Goal: Check status: Verify the current state of an ongoing process or item

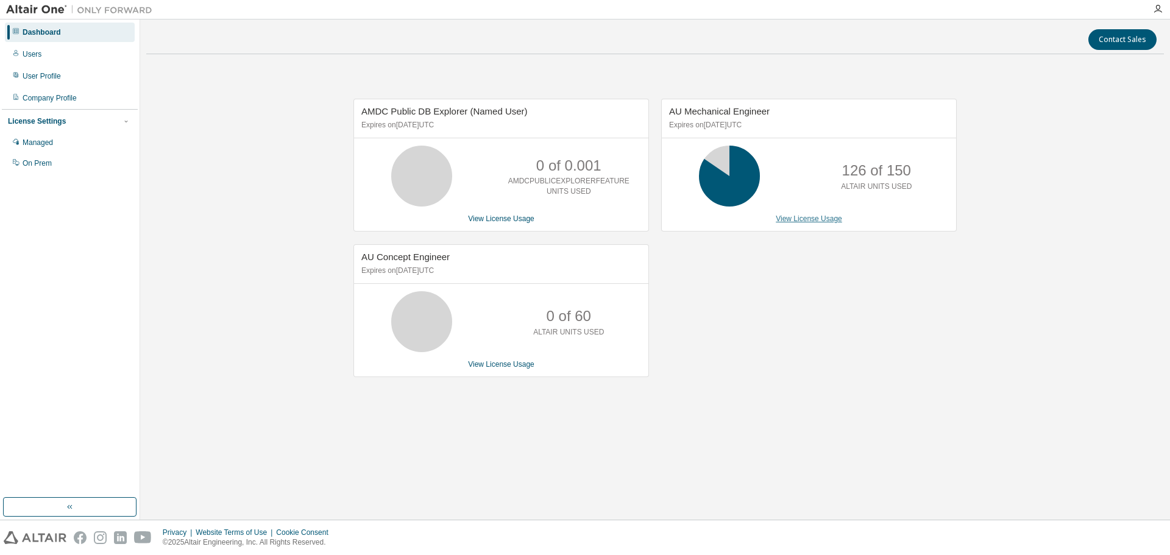
click at [803, 216] on link "View License Usage" at bounding box center [809, 218] width 66 height 9
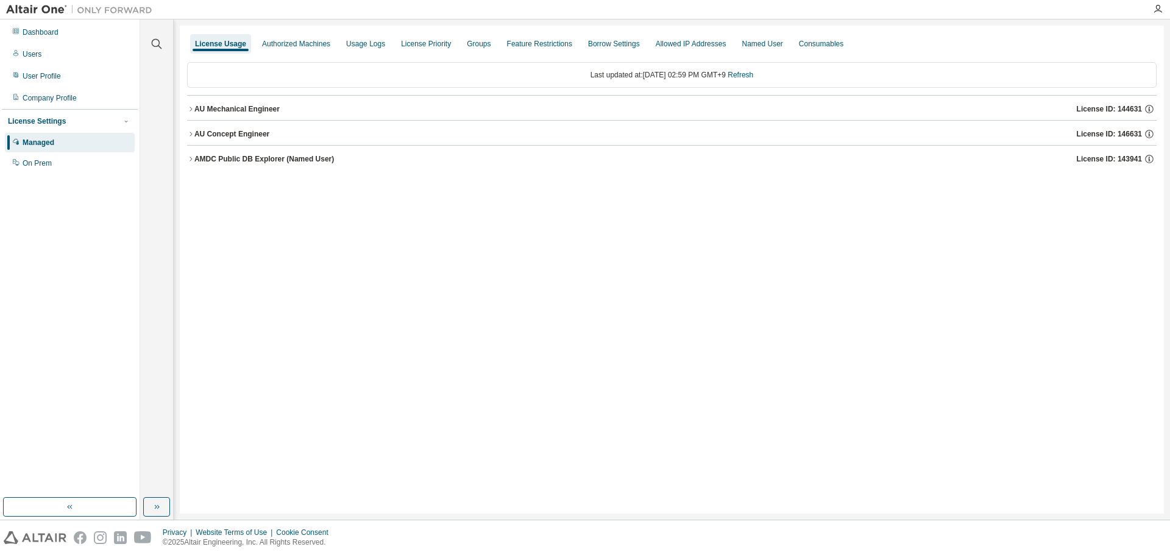
click at [190, 110] on icon "button" at bounding box center [190, 108] width 7 height 7
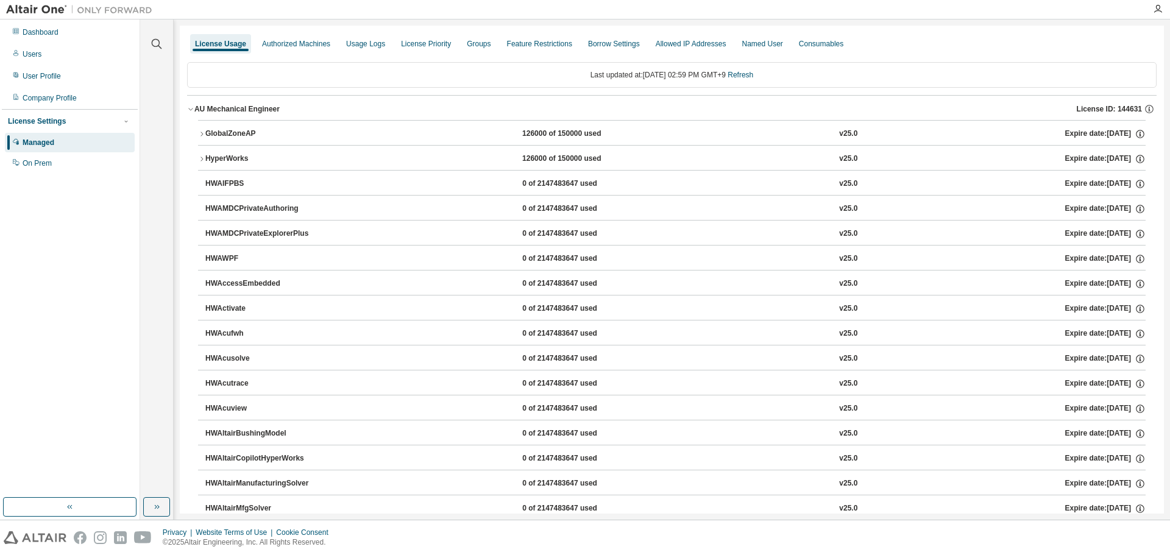
click at [200, 133] on icon "button" at bounding box center [201, 133] width 7 height 7
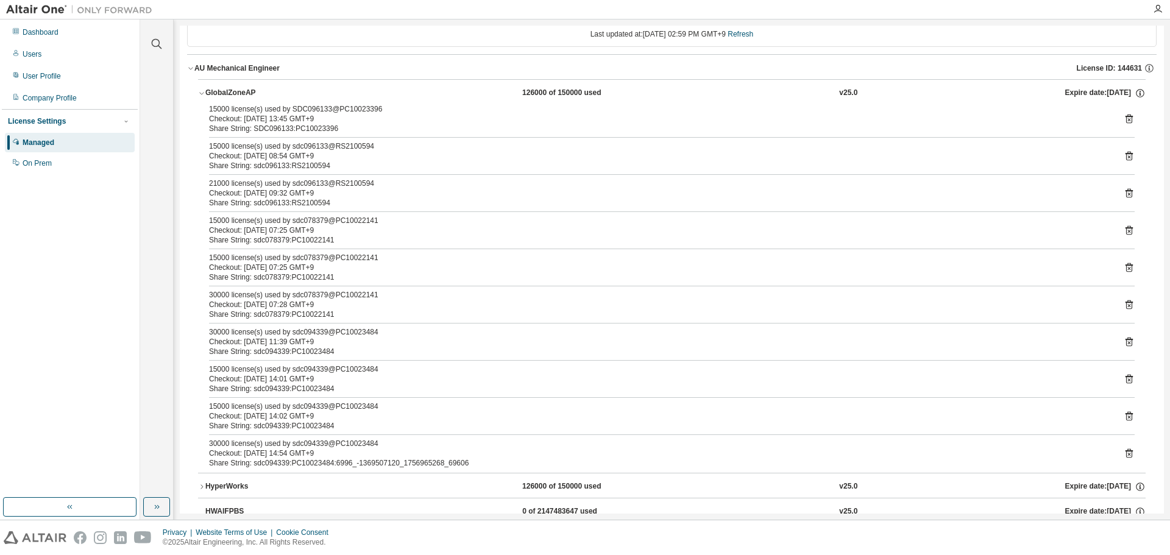
scroll to position [61, 0]
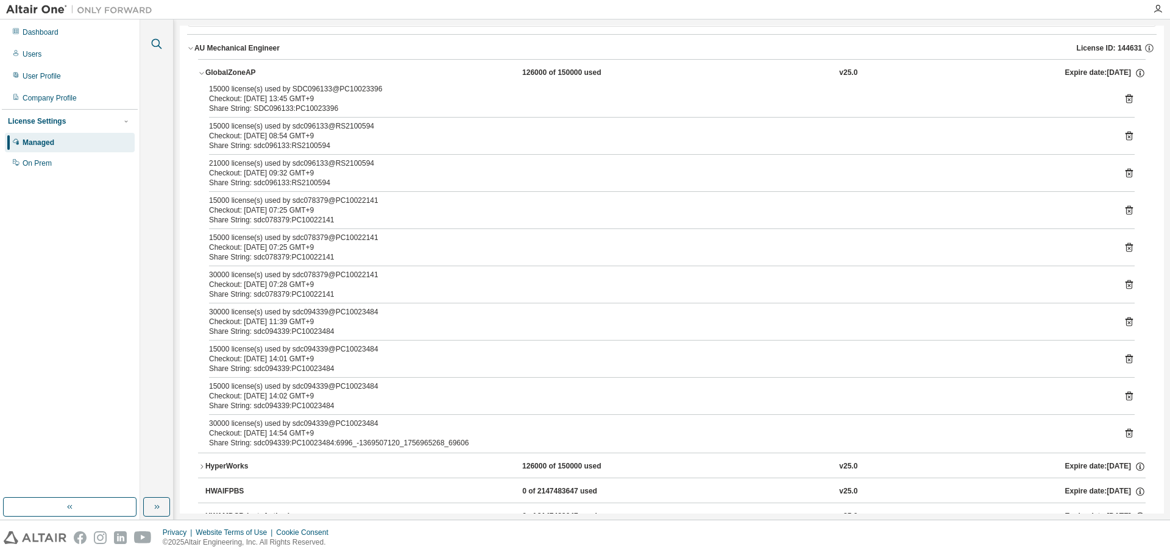
click at [154, 40] on icon "button" at bounding box center [157, 44] width 10 height 10
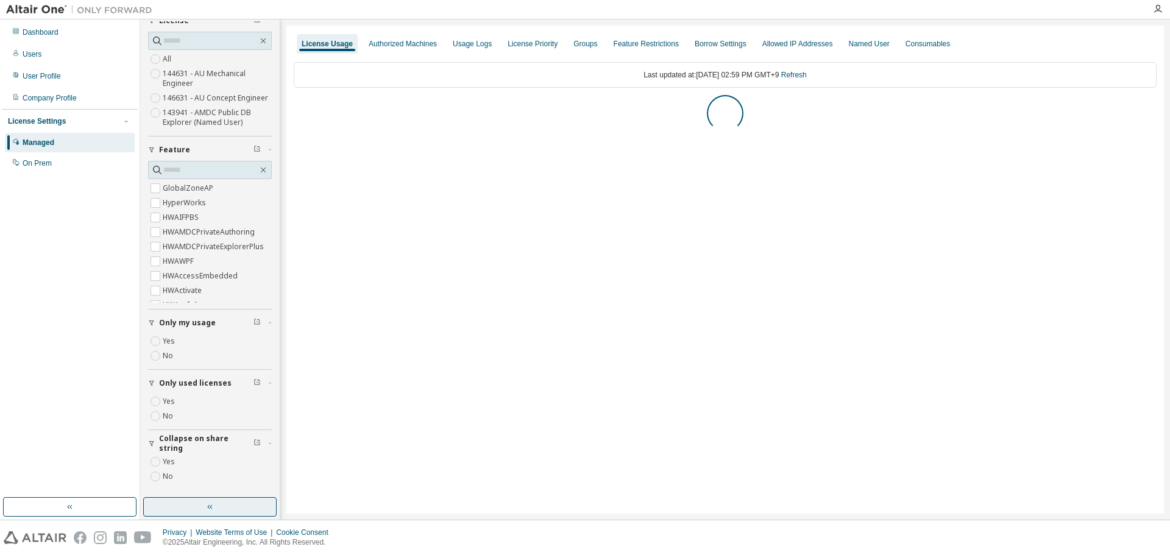
scroll to position [27, 0]
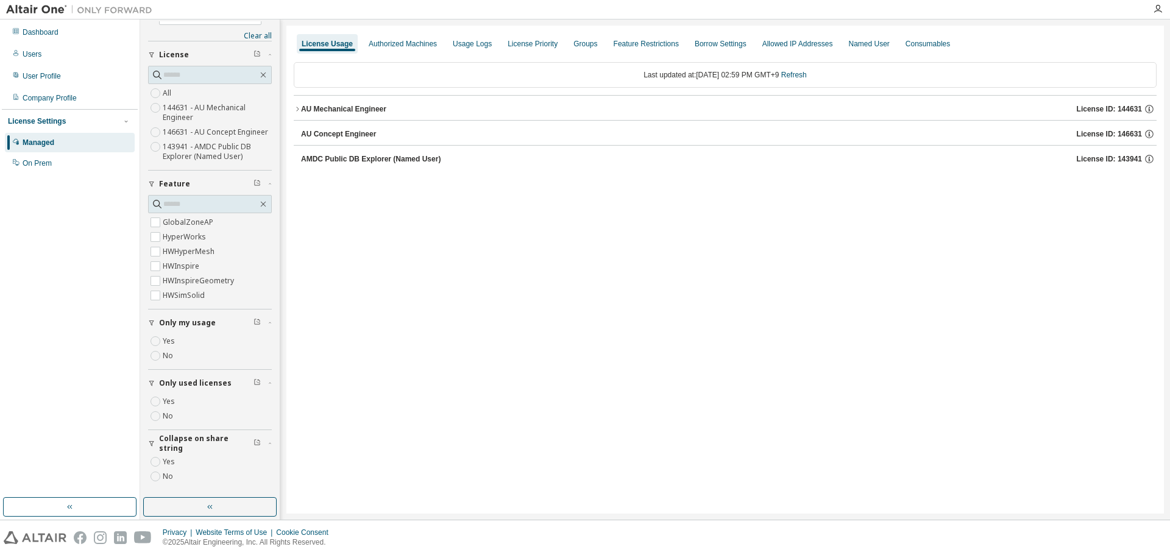
click at [296, 111] on icon "button" at bounding box center [297, 108] width 7 height 7
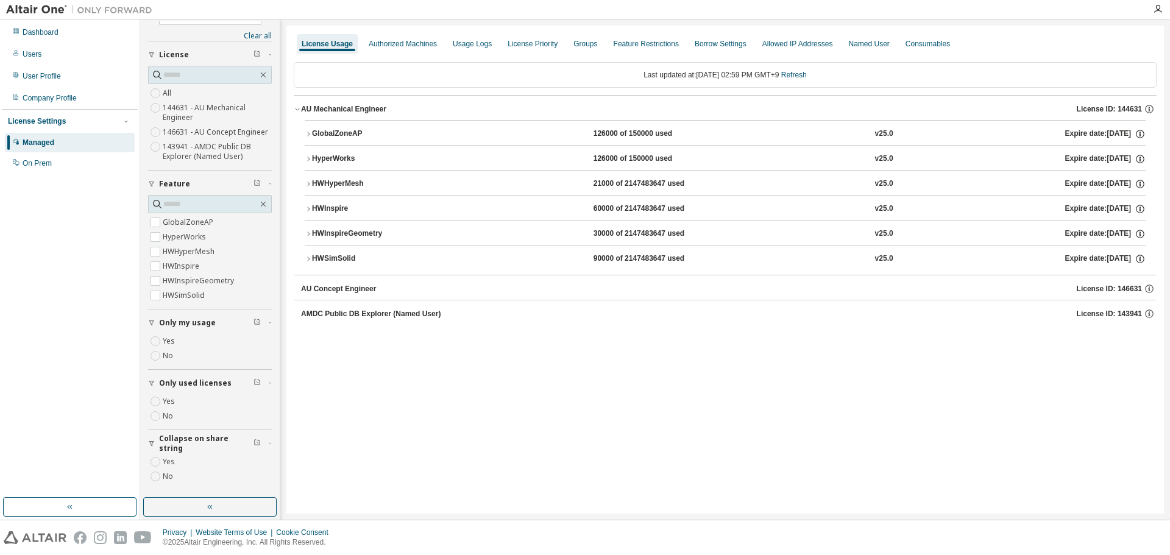
click at [305, 135] on icon "button" at bounding box center [308, 133] width 7 height 7
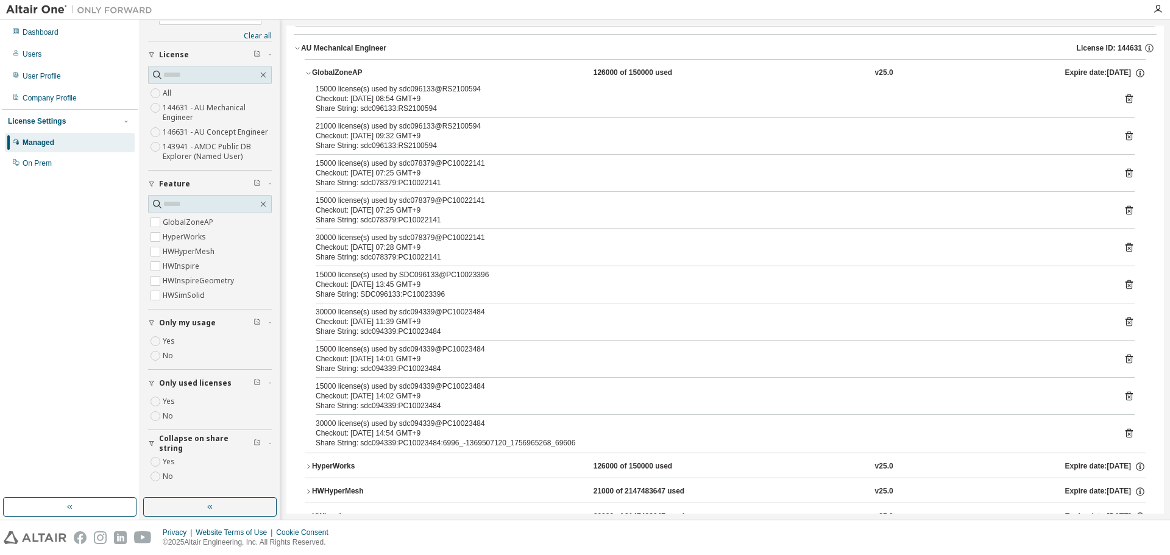
scroll to position [0, 0]
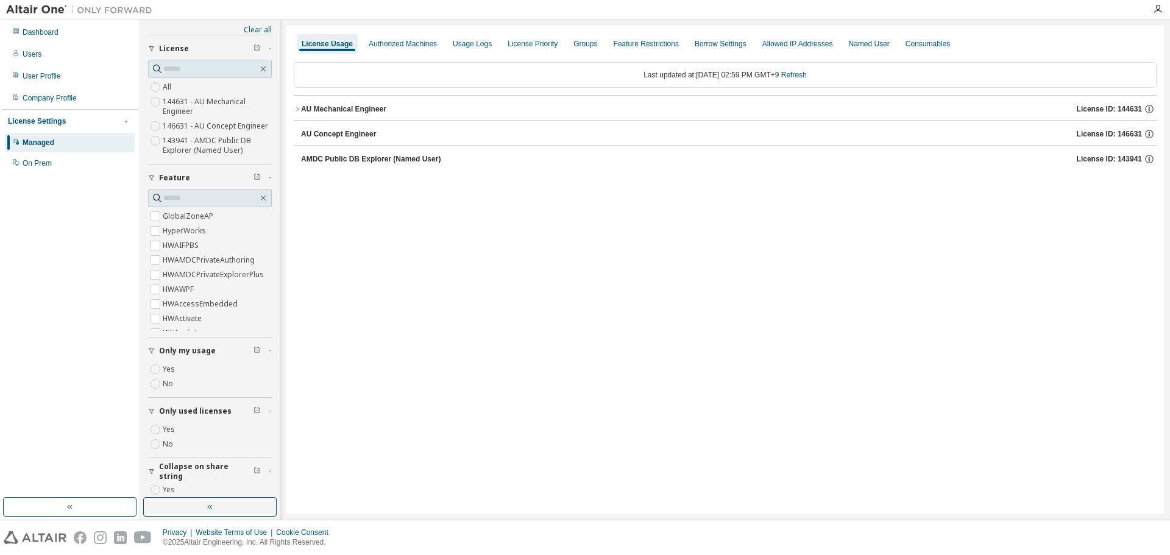
click at [294, 113] on button "AU Mechanical Engineer License ID: 144631" at bounding box center [725, 109] width 863 height 27
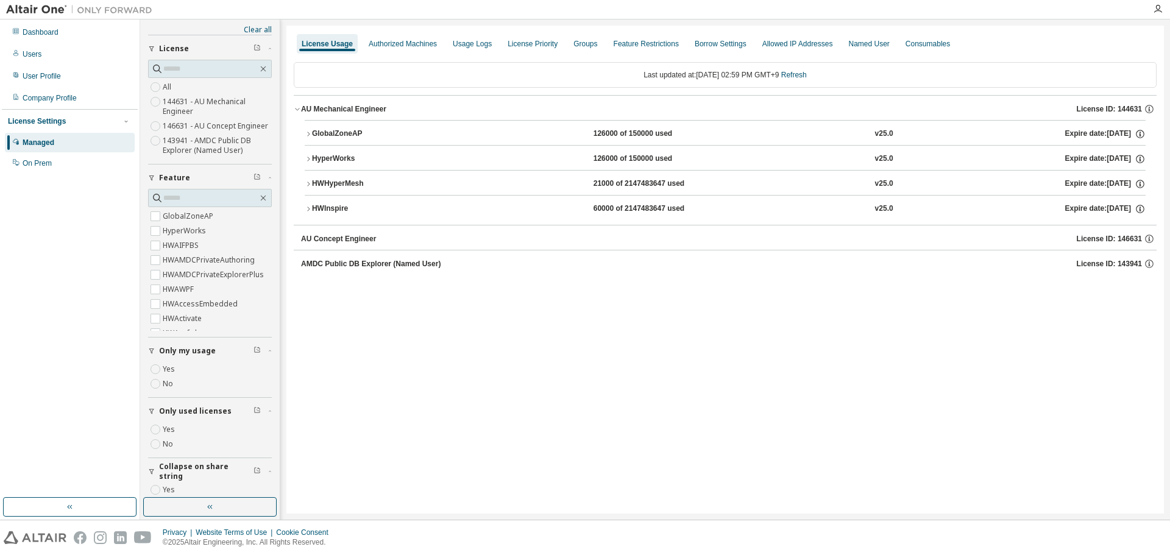
click at [309, 132] on icon "button" at bounding box center [308, 133] width 7 height 7
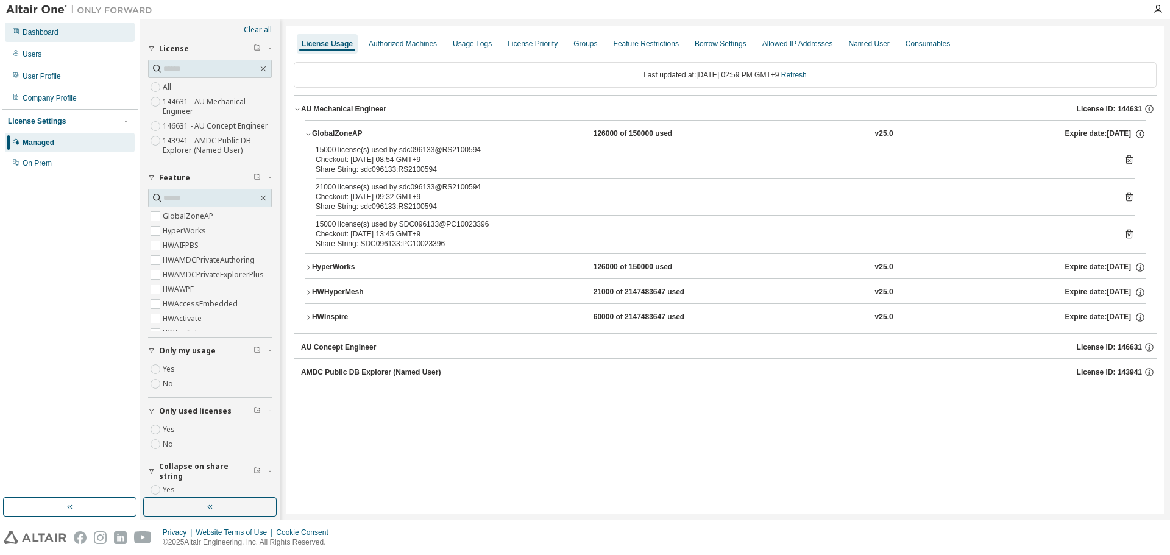
click at [41, 35] on div "Dashboard" at bounding box center [41, 32] width 36 height 10
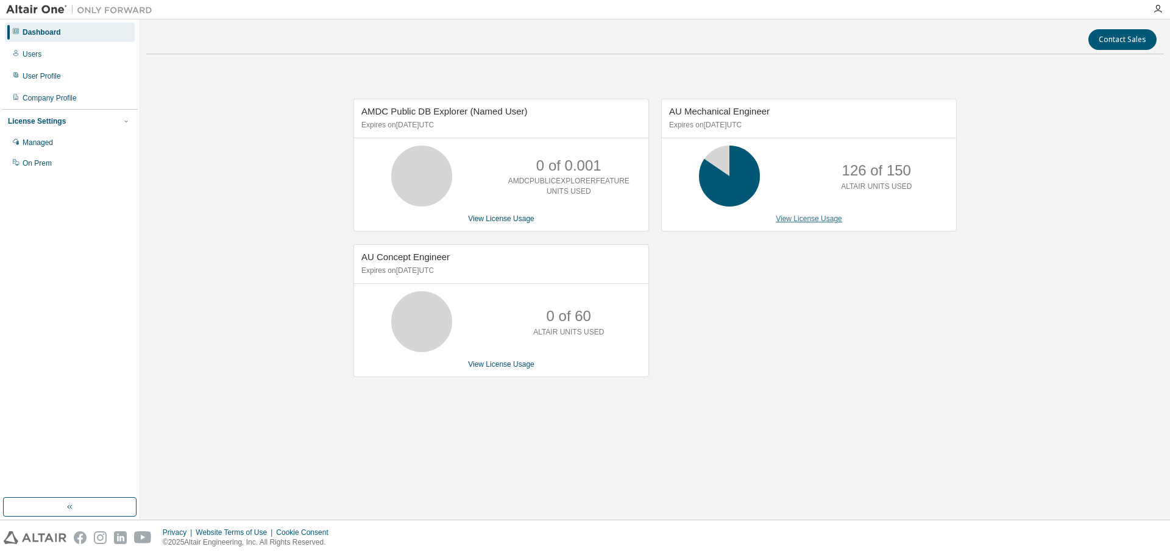
click at [788, 219] on link "View License Usage" at bounding box center [809, 218] width 66 height 9
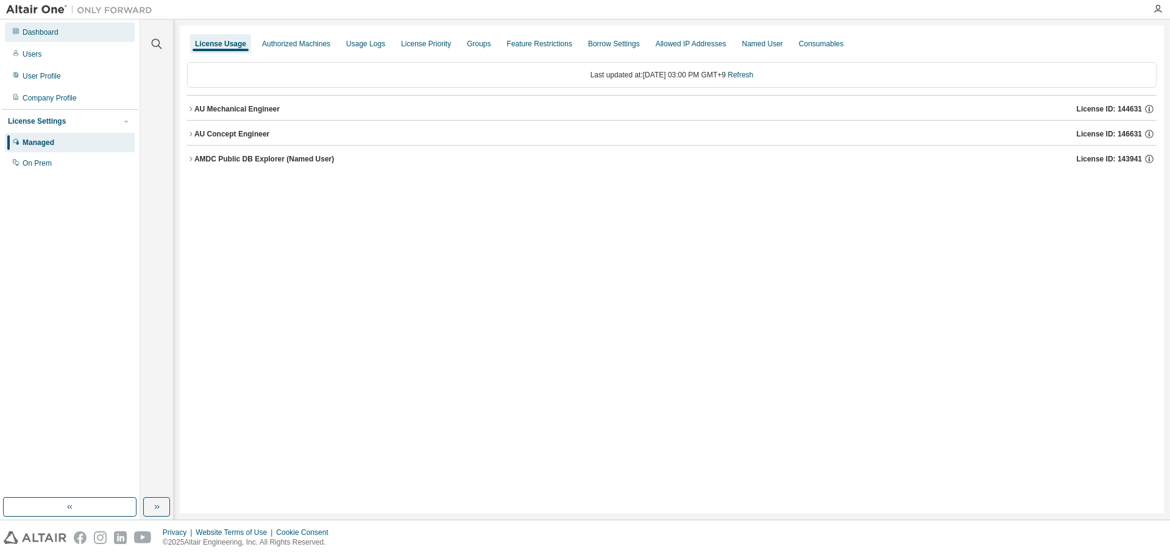
click at [57, 32] on div "Dashboard" at bounding box center [41, 32] width 36 height 10
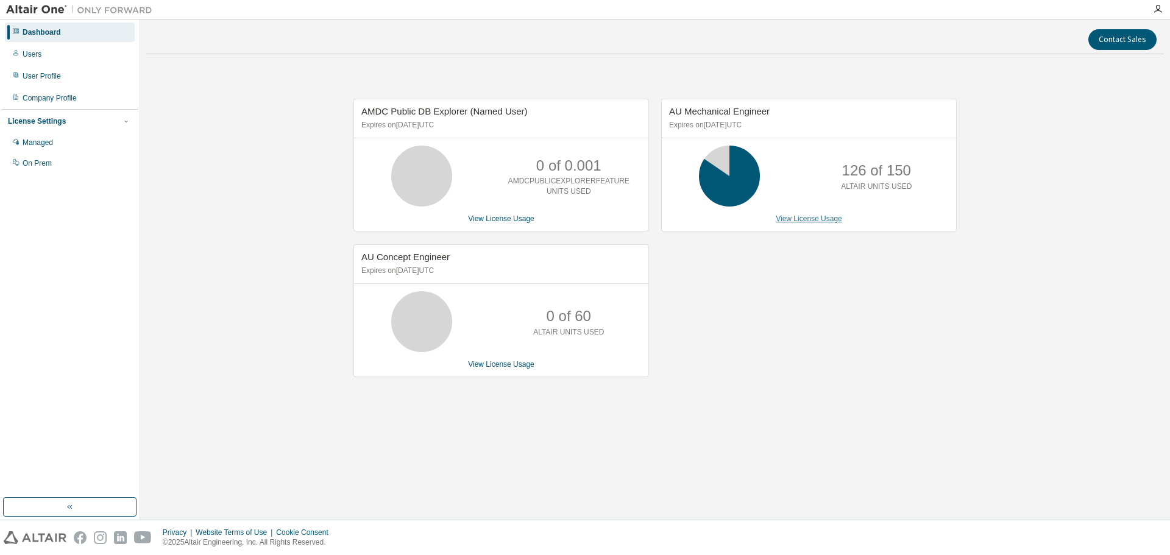
click at [782, 217] on link "View License Usage" at bounding box center [809, 218] width 66 height 9
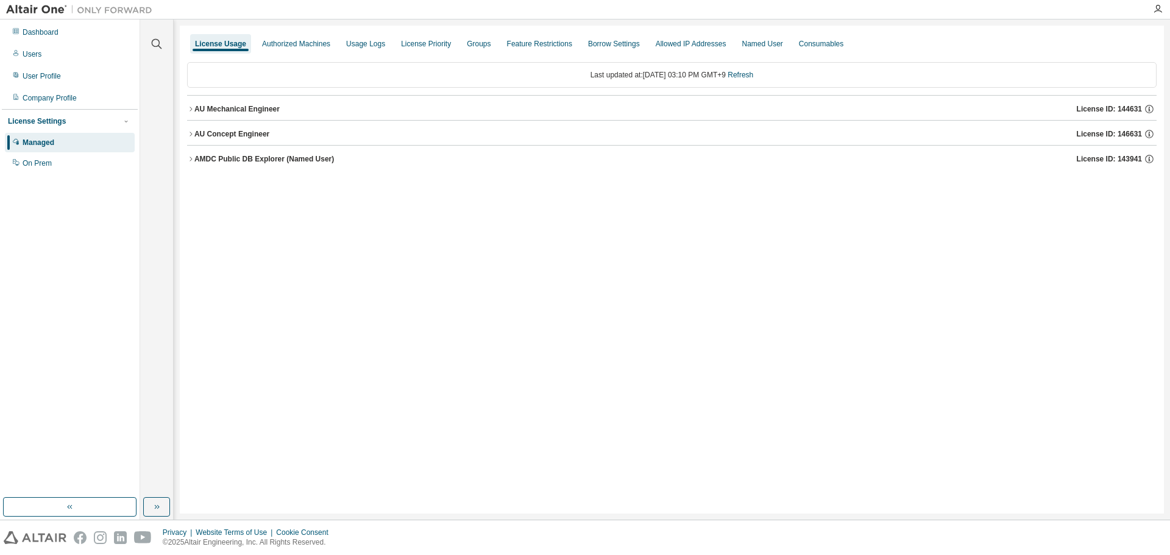
drag, startPoint x: 192, startPoint y: 106, endPoint x: 285, endPoint y: 151, distance: 103.5
click at [191, 107] on icon "button" at bounding box center [190, 108] width 7 height 7
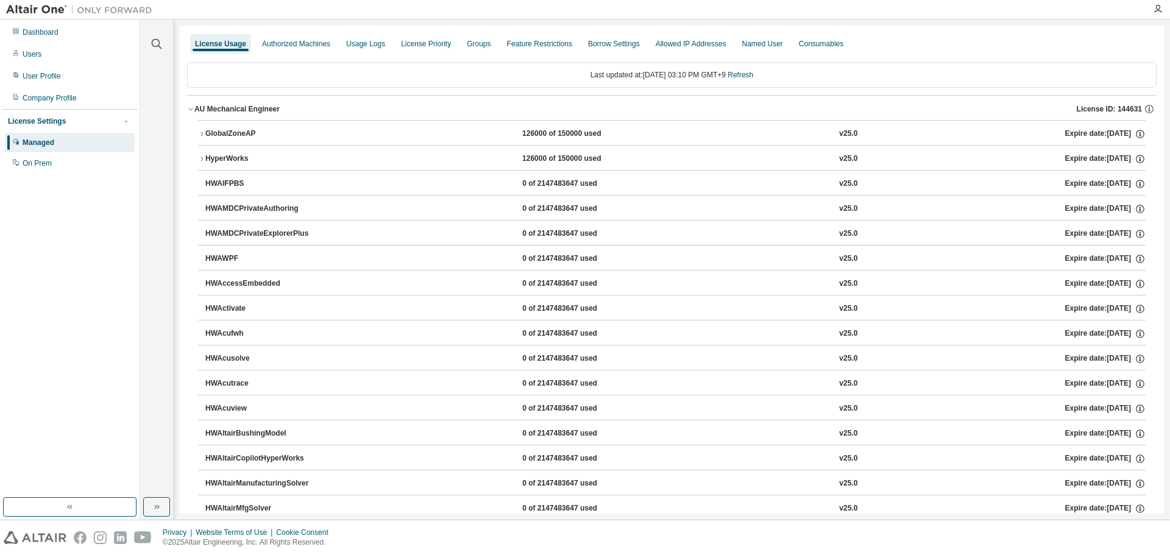
click at [203, 130] on icon "button" at bounding box center [201, 133] width 7 height 7
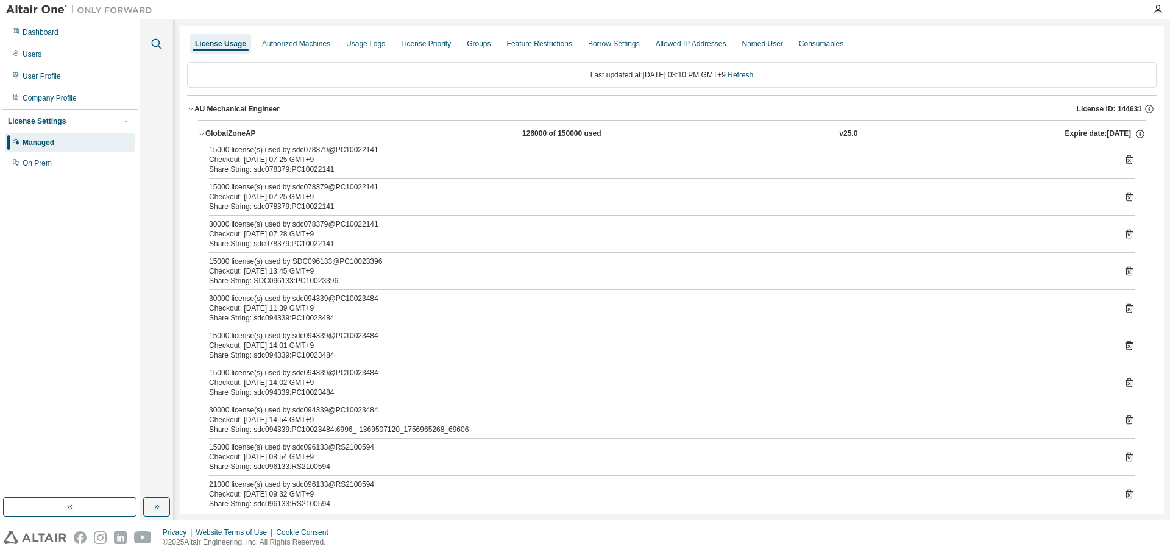
click at [152, 38] on icon "button" at bounding box center [156, 44] width 15 height 15
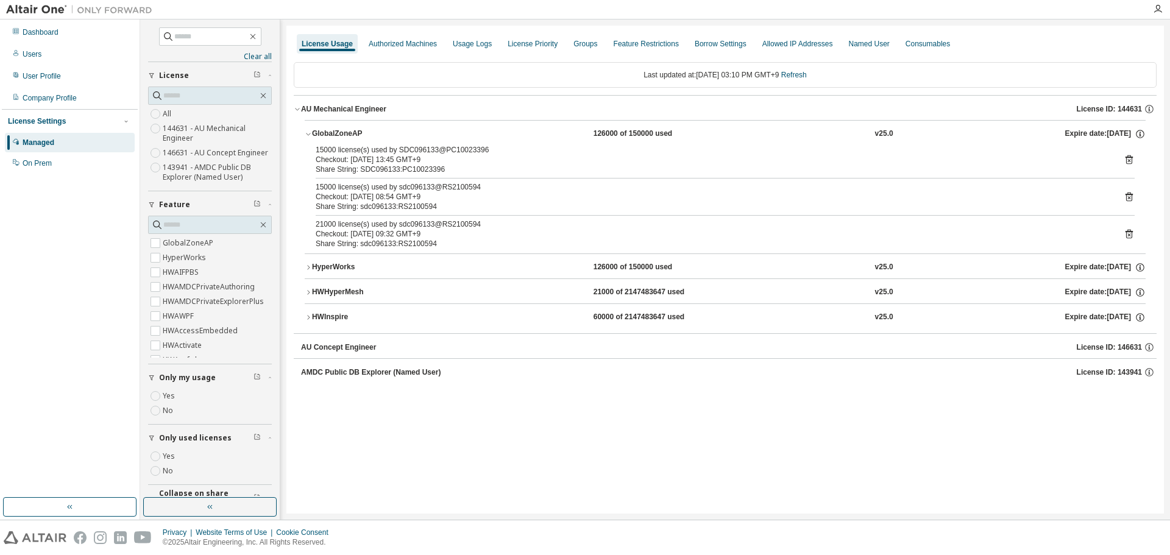
click at [461, 172] on div "Share String: SDC096133:PC10023396" at bounding box center [711, 169] width 790 height 10
drag, startPoint x: 486, startPoint y: 147, endPoint x: 441, endPoint y: 152, distance: 45.3
click at [441, 152] on div "15000 license(s) used by SDC096133@PC10023396" at bounding box center [711, 150] width 790 height 10
copy div "PC10023396"
click at [58, 35] on div "Dashboard" at bounding box center [70, 32] width 130 height 19
